Goal: Check status: Check status

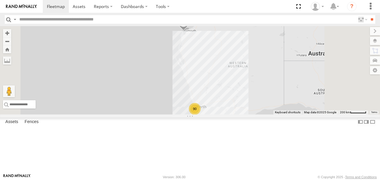
click at [190, 31] on span at bounding box center [183, 23] width 13 height 16
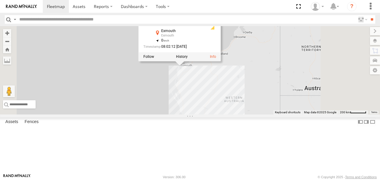
drag, startPoint x: 242, startPoint y: 67, endPoint x: 239, endPoint y: 102, distance: 35.2
click at [239, 102] on div "KWN2160 Coor.Project 90 KWN2160 Coor.Project Light Fleet Exmouth Exmouth -21.95…" at bounding box center [190, 70] width 380 height 89
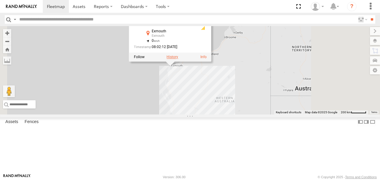
click at [178, 59] on label at bounding box center [173, 57] width 12 height 4
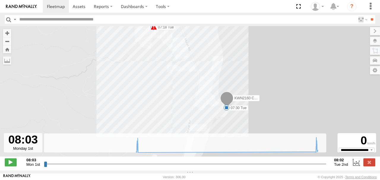
drag, startPoint x: 166, startPoint y: 103, endPoint x: 167, endPoint y: 75, distance: 28.0
click at [167, 75] on div "KWN2160 Coor.Project 15:57 Mon 07:14 Tue 07:15 Tue 07:18 Tue 07:30 Tue" at bounding box center [190, 94] width 380 height 137
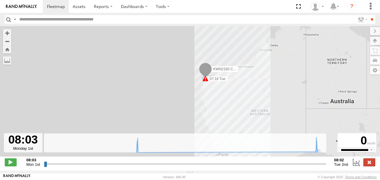
click at [368, 165] on label at bounding box center [370, 163] width 12 height 8
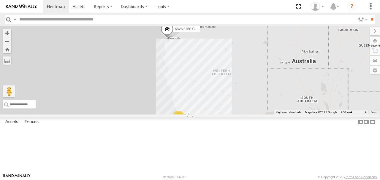
drag, startPoint x: 244, startPoint y: 135, endPoint x: 238, endPoint y: 92, distance: 43.4
click at [238, 92] on div "KWN2160 Coor.Project 90" at bounding box center [190, 70] width 380 height 89
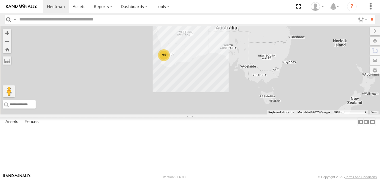
drag, startPoint x: 237, startPoint y: 112, endPoint x: 227, endPoint y: 84, distance: 29.9
click at [226, 83] on div "KWN2160 Coor.Project 90" at bounding box center [190, 70] width 380 height 89
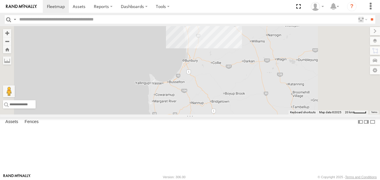
drag, startPoint x: 232, startPoint y: 85, endPoint x: 199, endPoint y: 131, distance: 56.2
click at [199, 115] on div "KWN2160 Coor.Project" at bounding box center [190, 70] width 380 height 89
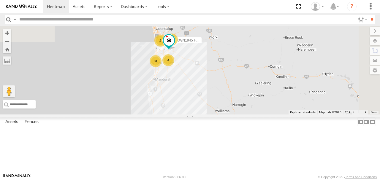
drag, startPoint x: 230, startPoint y: 88, endPoint x: 218, endPoint y: 135, distance: 49.0
click at [218, 115] on div "KWN2160 Coor.Project 81 4 KWN1945 Flocon 2 2" at bounding box center [190, 70] width 380 height 89
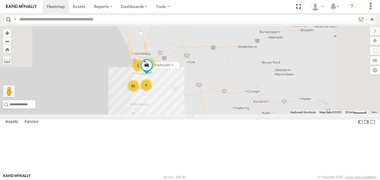
drag, startPoint x: 229, startPoint y: 111, endPoint x: 214, endPoint y: 124, distance: 19.7
click at [204, 115] on div "KWN2160 Coor.Project 81 4 KWN1945 Flocon 2 2" at bounding box center [190, 70] width 380 height 89
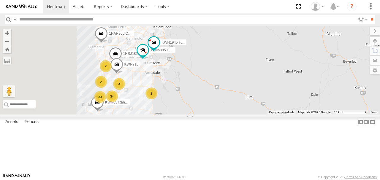
drag, startPoint x: 211, startPoint y: 117, endPoint x: 247, endPoint y: 112, distance: 36.6
click at [247, 112] on div "KWN2160 Coor.Project 2001087 1IFO858 1HAR956 Coor. Stat. Planing 33 34 2 2 1HSA…" at bounding box center [190, 70] width 380 height 89
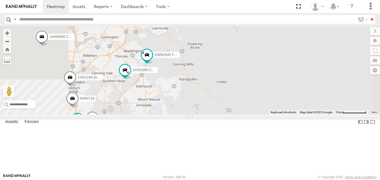
drag, startPoint x: 242, startPoint y: 95, endPoint x: 245, endPoint y: 131, distance: 36.4
click at [247, 115] on div "KWN2160 Coor.Project 2001087 1IFO858 1HAR956 Coor. Stat. Planing 1HSA085 Coor. …" at bounding box center [190, 70] width 380 height 89
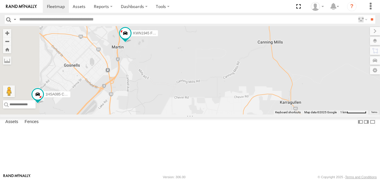
drag, startPoint x: 199, startPoint y: 94, endPoint x: 278, endPoint y: 100, distance: 79.0
click at [278, 100] on div "KWN2160 Coor.Project 2001087 1IFO858 1HAR956 Coor. Stat. Planing 1HSA085 Coor. …" at bounding box center [190, 70] width 380 height 89
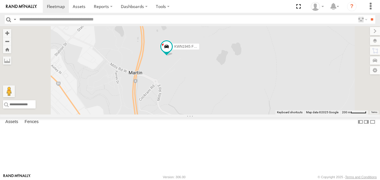
drag, startPoint x: 240, startPoint y: 72, endPoint x: 239, endPoint y: 123, distance: 51.1
click at [239, 115] on div "KWN2160 Coor.Project 2001087 1IFO858 1HAR956 Coor. Stat. Planing 1HSA085 Coor. …" at bounding box center [190, 70] width 380 height 89
click at [377, 39] on label at bounding box center [370, 41] width 22 height 8
click at [0, 0] on span "Basemaps" at bounding box center [0, 0] width 0 height 0
click at [0, 0] on span "Satellite + Roadmap" at bounding box center [0, 0] width 0 height 0
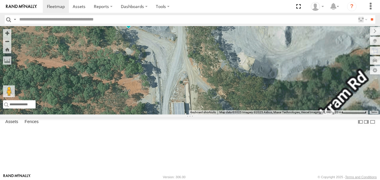
drag, startPoint x: 246, startPoint y: 78, endPoint x: 156, endPoint y: 98, distance: 92.5
click at [156, 98] on div "KWN2160 Coor.Project 2001087 1IFO858 1HAR956 Coor. Stat. Planing 1HSA085 Coor. …" at bounding box center [190, 70] width 380 height 89
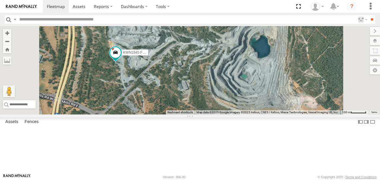
drag, startPoint x: 192, startPoint y: 87, endPoint x: 187, endPoint y: 99, distance: 12.7
click at [187, 99] on div "KWN2160 Coor.Project 2001087 1IFO858 1HAR956 Coor. Stat. Planing 1HSA085 Coor. …" at bounding box center [190, 70] width 380 height 89
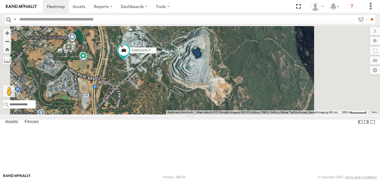
drag, startPoint x: 186, startPoint y: 96, endPoint x: 201, endPoint y: 90, distance: 16.3
click at [201, 90] on div "KWN2160 Coor.Project 2001087 1IFO858 1HAR956 Coor. Stat. Planing 1HSA085 Coor. …" at bounding box center [190, 70] width 380 height 89
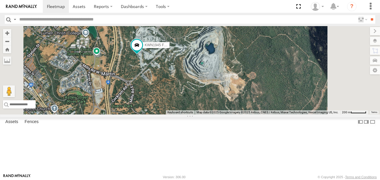
drag, startPoint x: 195, startPoint y: 93, endPoint x: 206, endPoint y: 90, distance: 10.7
click at [206, 90] on div "KWN2160 Coor.Project 2001087 1IFO858 1HAR956 Coor. Stat. Planing 1HSA085 Coor. …" at bounding box center [190, 70] width 380 height 89
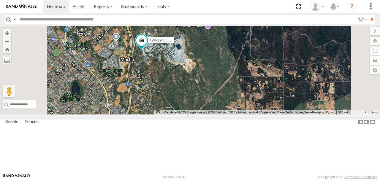
drag, startPoint x: 197, startPoint y: 101, endPoint x: 204, endPoint y: 93, distance: 10.1
click at [204, 93] on div "KWN2160 Coor.Project 2001087 1IFO858 1HAR956 Coor. Stat. Planing 1HSA085 Coor. …" at bounding box center [190, 70] width 380 height 89
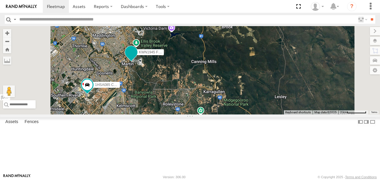
click at [137, 58] on span at bounding box center [131, 52] width 11 height 11
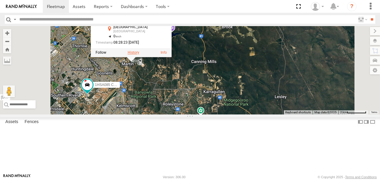
click at [139, 55] on label at bounding box center [134, 53] width 12 height 4
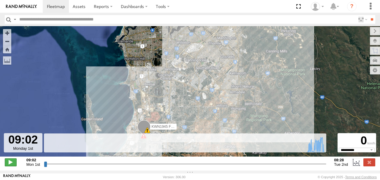
click at [13, 166] on span at bounding box center [11, 163] width 12 height 8
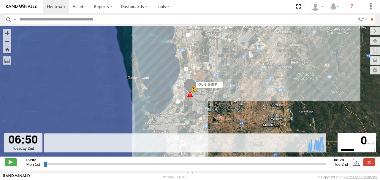
drag, startPoint x: 45, startPoint y: 168, endPoint x: 305, endPoint y: 167, distance: 260.0
click at [305, 167] on input "range" at bounding box center [185, 164] width 283 height 6
click at [360, 30] on label at bounding box center [370, 31] width 20 height 8
click at [311, 167] on input "range" at bounding box center [185, 164] width 283 height 6
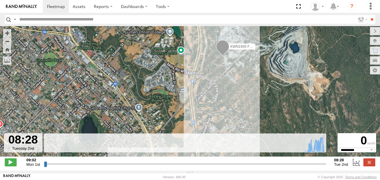
type input "**********"
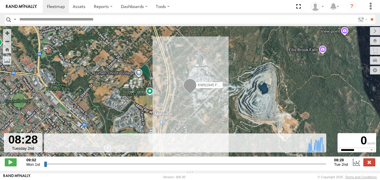
click at [372, 165] on label at bounding box center [370, 163] width 12 height 8
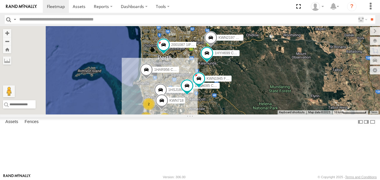
click at [184, 103] on span "KWN718" at bounding box center [177, 101] width 14 height 4
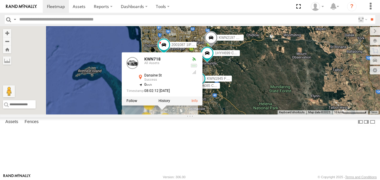
click at [263, 115] on div "KWN1945 Flocon 1HSA085 Coor. [DOMAIN_NAME] 35 35 2 2 2 3 3 1HSJ189 [DOMAIN_NAME…" at bounding box center [190, 70] width 380 height 89
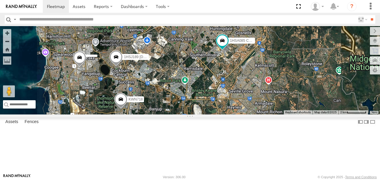
drag, startPoint x: 239, startPoint y: 138, endPoint x: 292, endPoint y: 127, distance: 53.7
click at [292, 115] on div "KWN1945 Flocon 1HSA085 Coor. [DOMAIN_NAME] 1HSJ189 [DOMAIN_NAME] KWN2197 Manage…" at bounding box center [190, 70] width 380 height 89
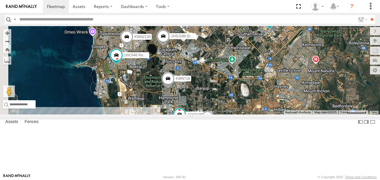
drag, startPoint x: 230, startPoint y: 128, endPoint x: 231, endPoint y: 107, distance: 20.8
click at [231, 107] on div "KWN1945 Flocon 1HSA085 Coor. [DOMAIN_NAME] 1HSJ189 [DOMAIN_NAME] KWN2197 Manage…" at bounding box center [190, 70] width 380 height 89
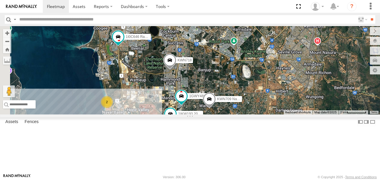
drag, startPoint x: 228, startPoint y: 124, endPoint x: 232, endPoint y: 98, distance: 26.3
click at [232, 98] on div "KWN1945 Flocon 1HSA085 Coor. [DOMAIN_NAME] 1HSJ189 [DOMAIN_NAME] KWN2197 Manage…" at bounding box center [190, 70] width 380 height 89
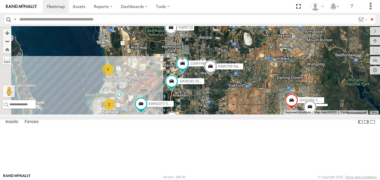
drag, startPoint x: 232, startPoint y: 110, endPoint x: 231, endPoint y: 94, distance: 15.8
click at [231, 94] on div "KWN1945 Flocon 1HSA085 Coor. [DOMAIN_NAME] 1HSJ189 [DOMAIN_NAME] KWN2197 Manage…" at bounding box center [190, 70] width 380 height 89
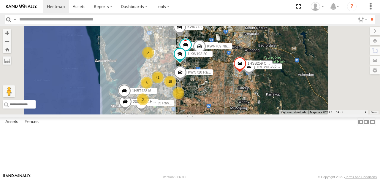
drag, startPoint x: 234, startPoint y: 102, endPoint x: 243, endPoint y: 84, distance: 20.5
click at [243, 84] on div "KWN1945 Flocon 1HSA085 Coor. [DOMAIN_NAME] 1HSJ189 [DOMAIN_NAME] KWN2197 Manage…" at bounding box center [190, 70] width 380 height 89
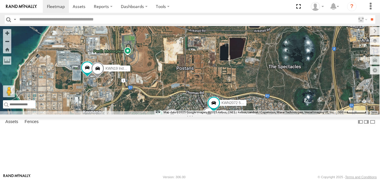
drag, startPoint x: 220, startPoint y: 108, endPoint x: 226, endPoint y: 95, distance: 14.0
click at [226, 95] on div "KWN1945 Flocon 1HSA085 Coor. [DOMAIN_NAME] 1HSJ189 [DOMAIN_NAME] KWN2197 Manage…" at bounding box center [190, 70] width 380 height 89
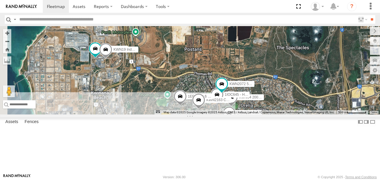
drag, startPoint x: 229, startPoint y: 100, endPoint x: 231, endPoint y: 90, distance: 9.7
click at [231, 90] on div "KWN1945 Flocon 1HSA085 Coor. [DOMAIN_NAME] 1HSJ189 [DOMAIN_NAME] KWN2197 Manage…" at bounding box center [190, 70] width 380 height 89
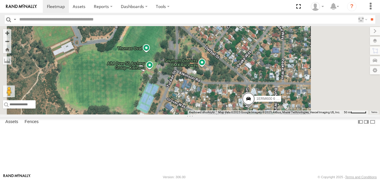
drag, startPoint x: 288, startPoint y: 135, endPoint x: 231, endPoint y: 105, distance: 63.9
click at [231, 105] on div "KWN1945 Flocon 1HSA085 Coor. [DOMAIN_NAME] 1HSJ189 [DOMAIN_NAME] KWN2197 Manage…" at bounding box center [190, 70] width 380 height 89
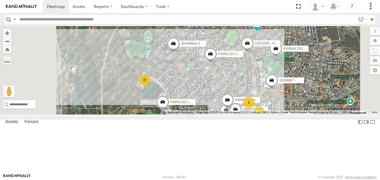
drag, startPoint x: 270, startPoint y: 126, endPoint x: 235, endPoint y: 87, distance: 52.6
click at [237, 88] on div "KWN1945 Flocon 1HSA085 Coor. [DOMAIN_NAME] 1HSJ189 [DOMAIN_NAME] KWN2197 Manage…" at bounding box center [190, 70] width 380 height 89
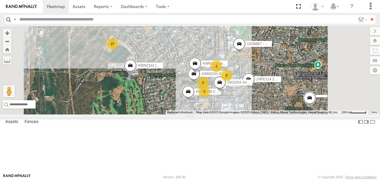
drag, startPoint x: 241, startPoint y: 121, endPoint x: 241, endPoint y: 103, distance: 17.5
click at [241, 103] on div "KWN1945 Flocon 1HSA085 Coor. [DOMAIN_NAME] 1HSJ189 [DOMAIN_NAME] KWN2197 Manage…" at bounding box center [190, 70] width 380 height 89
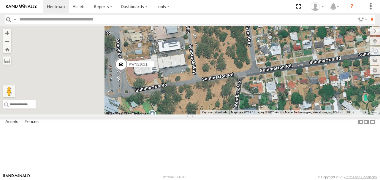
drag, startPoint x: 198, startPoint y: 105, endPoint x: 244, endPoint y: 102, distance: 45.6
click at [244, 102] on div "KWN1945 Flocon 1HSA085 Coor. [DOMAIN_NAME] 1HSJ189 [DOMAIN_NAME] KWN2197 Manage…" at bounding box center [190, 70] width 380 height 89
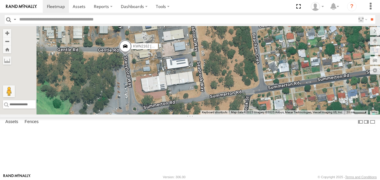
drag, startPoint x: 198, startPoint y: 88, endPoint x: 203, endPoint y: 105, distance: 17.8
click at [203, 108] on div "KWN1945 Flocon 1HSA085 Coor. [DOMAIN_NAME] 1HSJ189 [DOMAIN_NAME] KWN2197 Manage…" at bounding box center [190, 70] width 380 height 89
